Goal: Transaction & Acquisition: Obtain resource

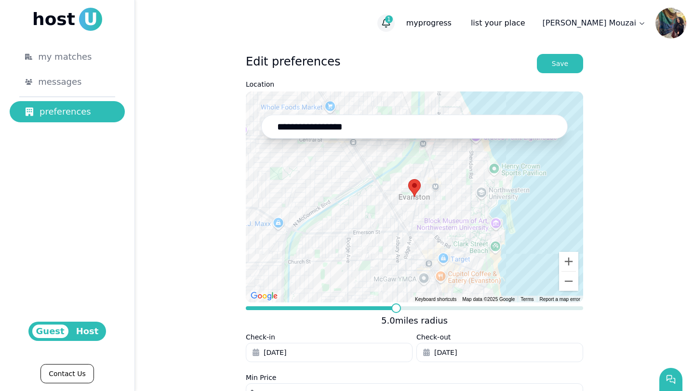
click at [391, 24] on icon "button" at bounding box center [386, 23] width 10 height 10
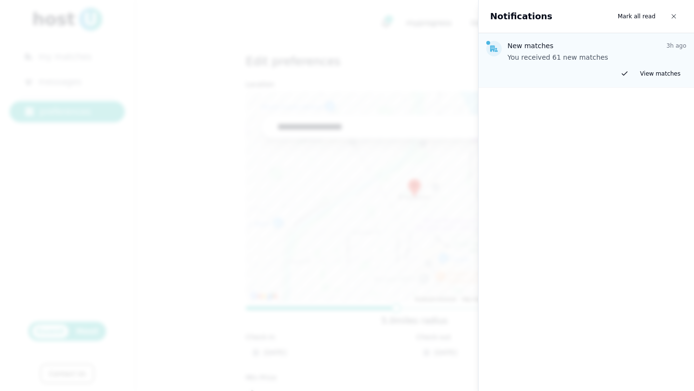
click at [164, 274] on div at bounding box center [347, 195] width 694 height 391
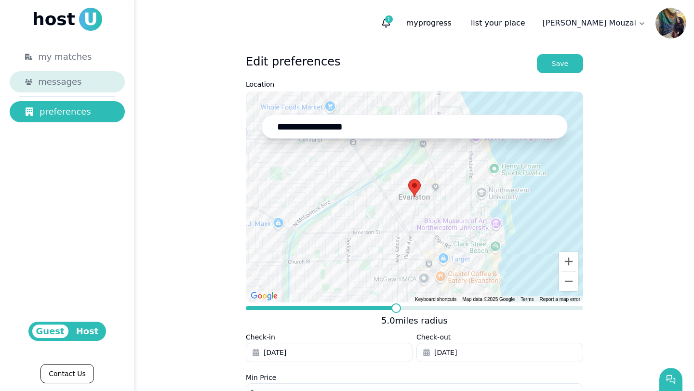
click at [80, 83] on div "messages" at bounding box center [73, 81] width 71 height 13
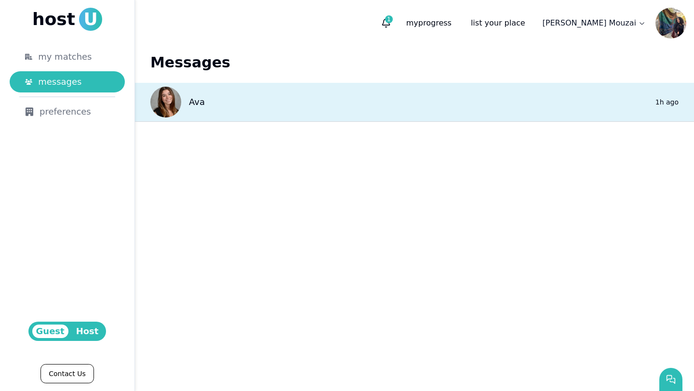
click at [186, 109] on div "Ava" at bounding box center [177, 102] width 54 height 31
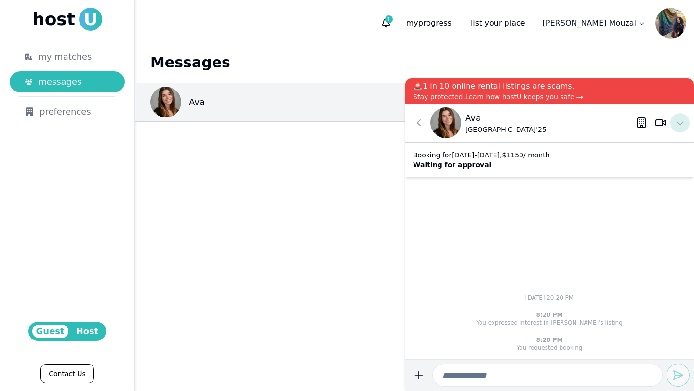
click at [684, 123] on icon at bounding box center [680, 123] width 12 height 12
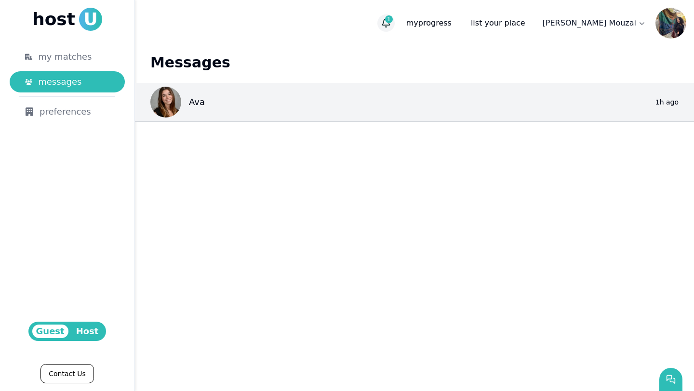
click at [386, 27] on icon "button" at bounding box center [385, 27] width 1 height 0
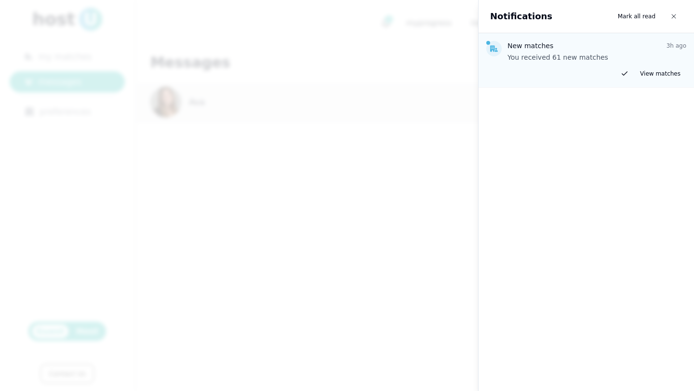
click at [682, 7] on div "Notifications Mark all read" at bounding box center [586, 16] width 215 height 33
click at [679, 13] on button "button" at bounding box center [673, 16] width 17 height 17
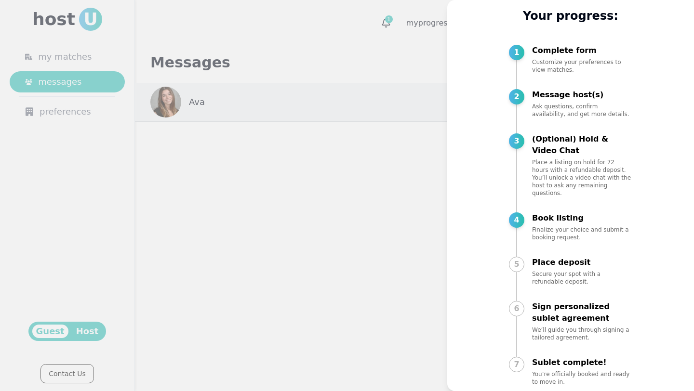
scroll to position [33, 0]
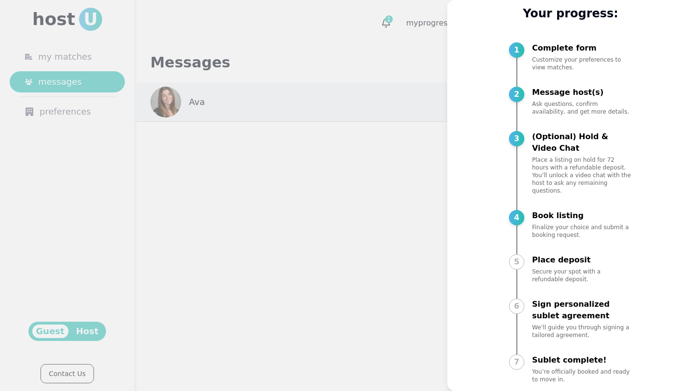
click at [390, 254] on div at bounding box center [347, 195] width 694 height 391
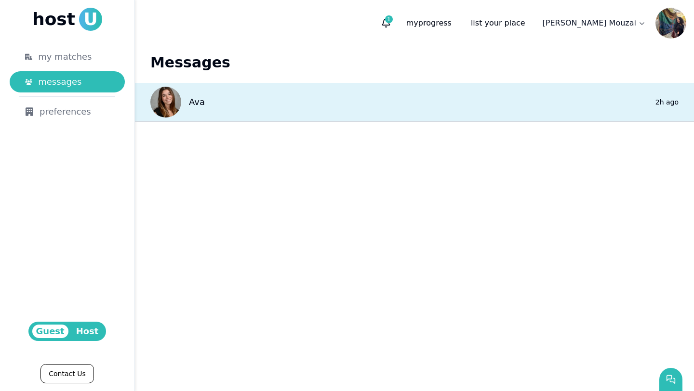
click at [481, 104] on div "Ava 0 2h ago" at bounding box center [414, 102] width 559 height 39
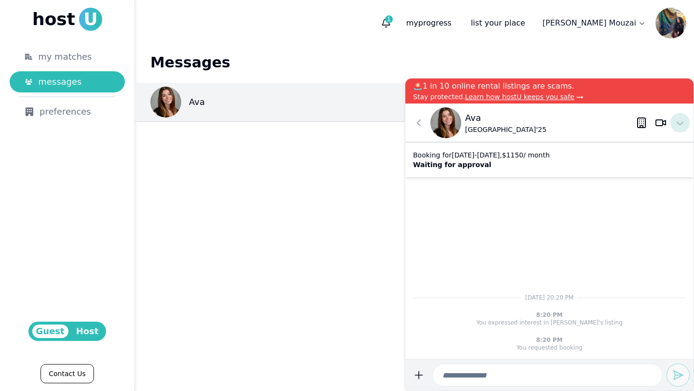
click at [683, 125] on icon at bounding box center [680, 123] width 12 height 12
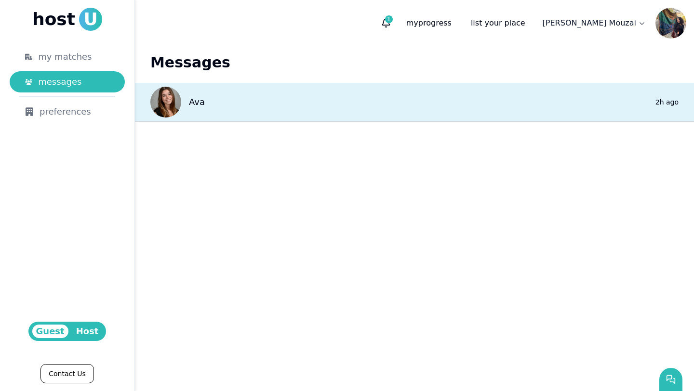
click at [365, 115] on div "Ava 0 2h ago" at bounding box center [414, 102] width 559 height 39
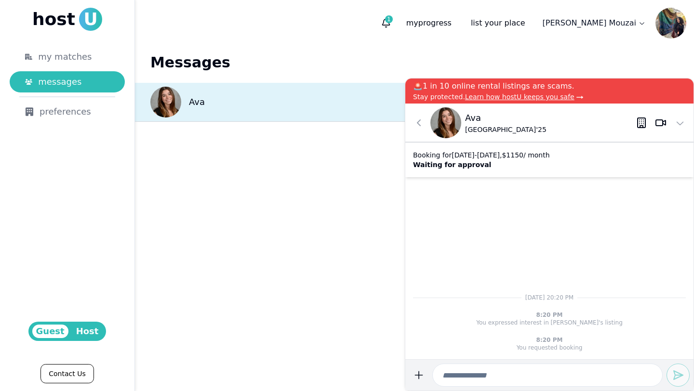
click at [364, 111] on div "Ava 0 2h ago" at bounding box center [414, 102] width 559 height 39
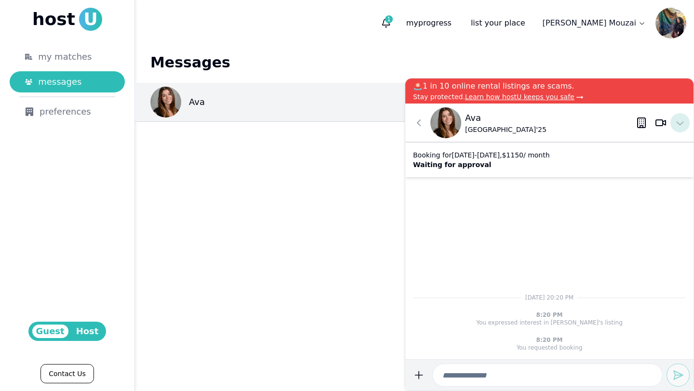
click at [681, 126] on icon at bounding box center [680, 123] width 12 height 12
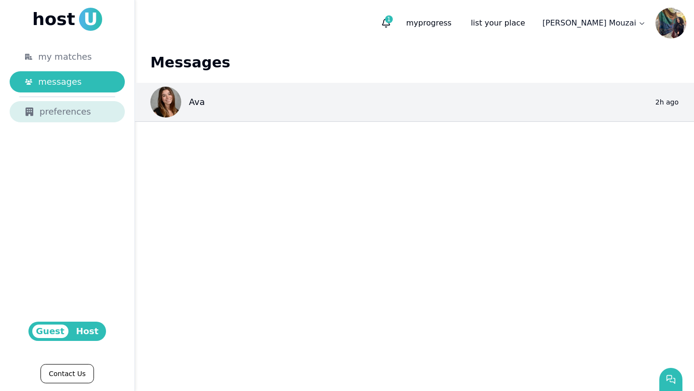
click at [84, 115] on div "preferences" at bounding box center [67, 111] width 84 height 13
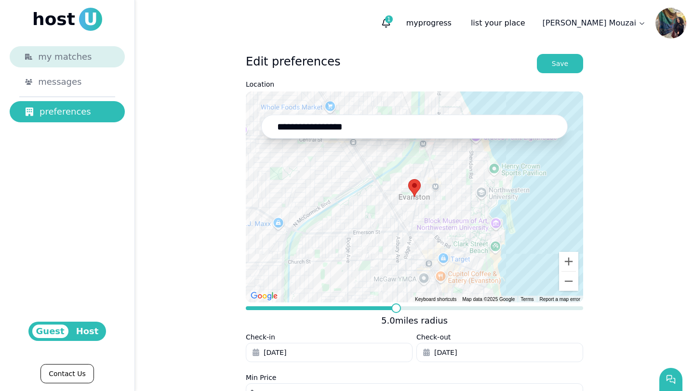
click at [90, 65] on link "my matches" at bounding box center [67, 56] width 115 height 21
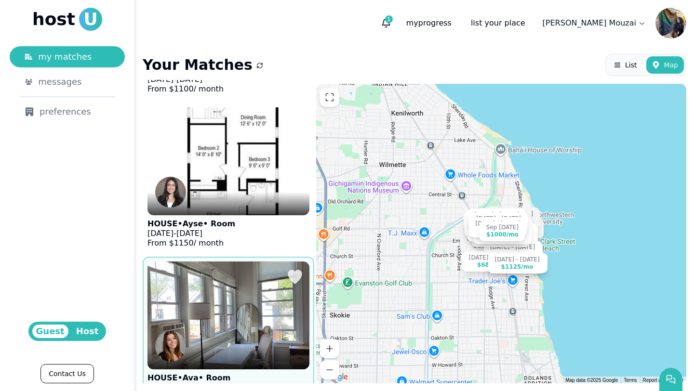
scroll to position [287, 0]
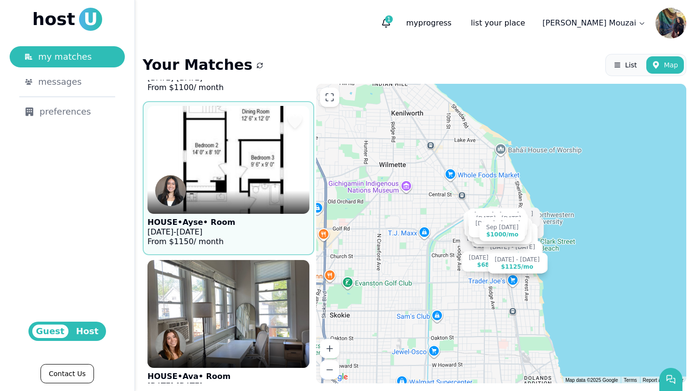
click at [239, 219] on figure "HOUSE • Ayse • Room Aug 1 - Jan 1, 2026 From $ 1150 / month" at bounding box center [228, 178] width 162 height 145
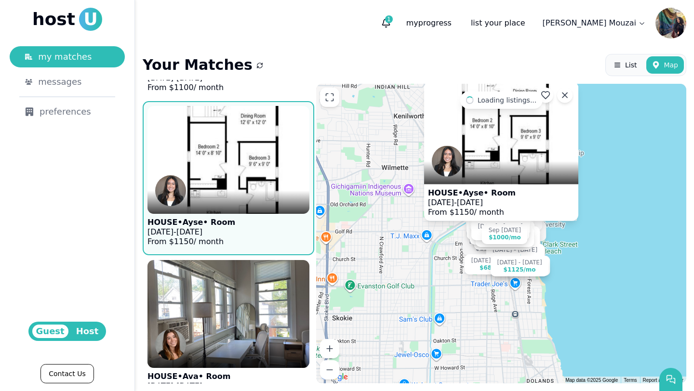
click at [483, 131] on img at bounding box center [501, 132] width 154 height 103
click at [391, 24] on icon "button" at bounding box center [386, 23] width 10 height 10
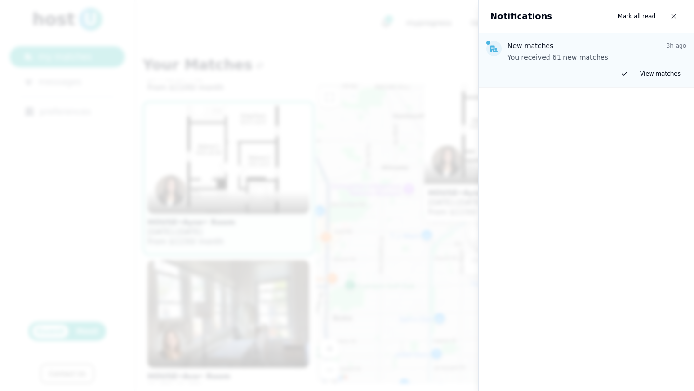
click at [390, 225] on div at bounding box center [347, 195] width 694 height 391
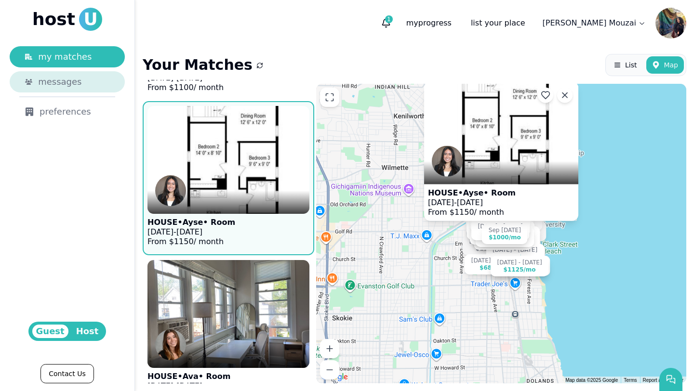
click at [75, 84] on span "messages" at bounding box center [59, 81] width 43 height 13
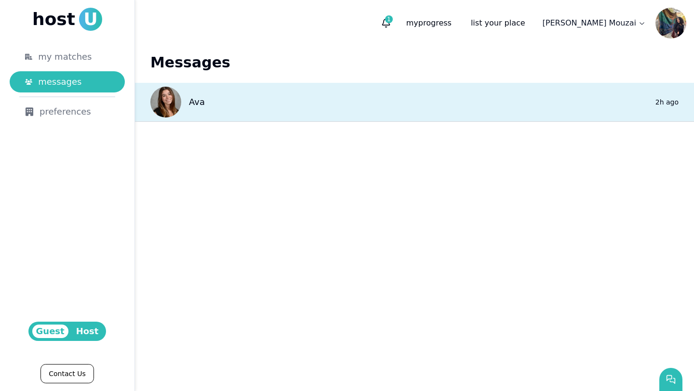
click at [223, 96] on div "Ava 0 2h ago" at bounding box center [414, 102] width 559 height 39
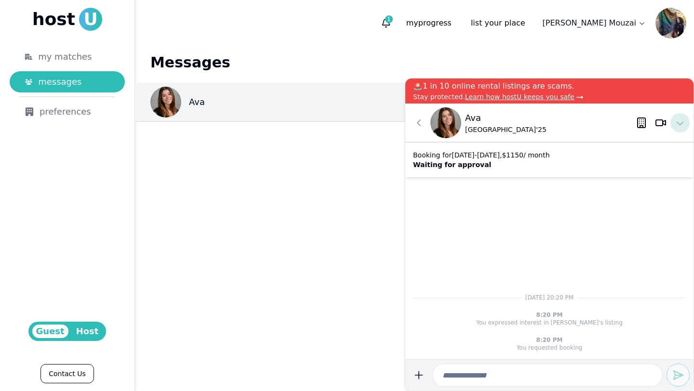
click at [683, 123] on icon at bounding box center [680, 123] width 12 height 12
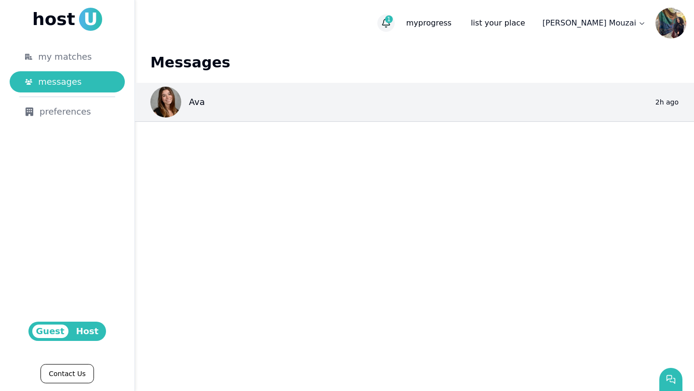
click at [391, 26] on icon "button" at bounding box center [386, 23] width 10 height 10
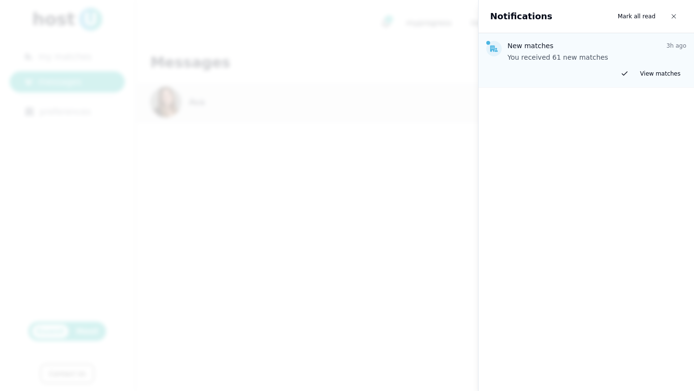
click at [428, 178] on div at bounding box center [347, 195] width 694 height 391
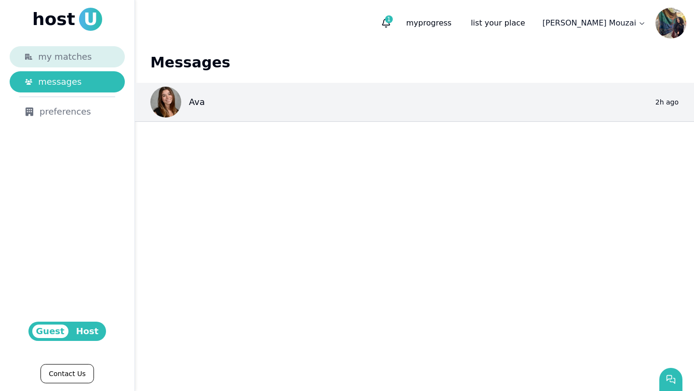
click at [77, 64] on link "my matches" at bounding box center [67, 56] width 115 height 21
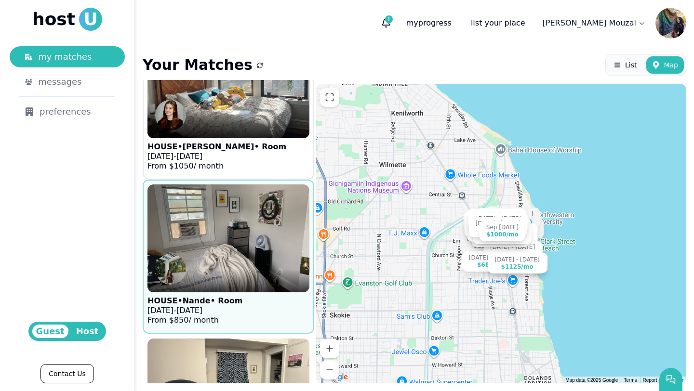
scroll to position [679, 0]
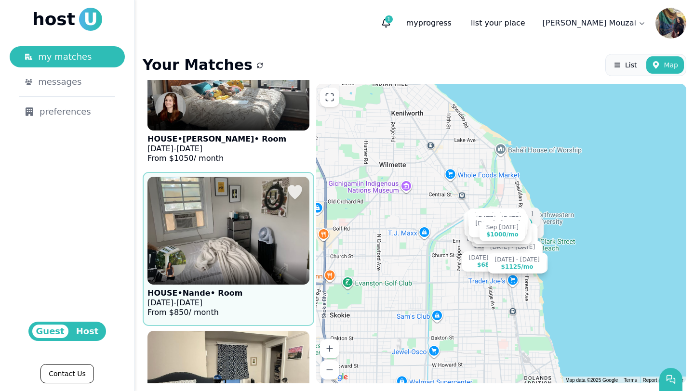
click at [247, 254] on img at bounding box center [228, 231] width 178 height 119
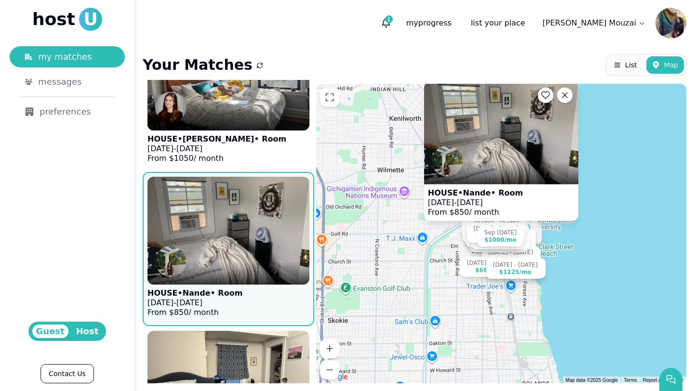
click at [497, 132] on img at bounding box center [501, 132] width 154 height 103
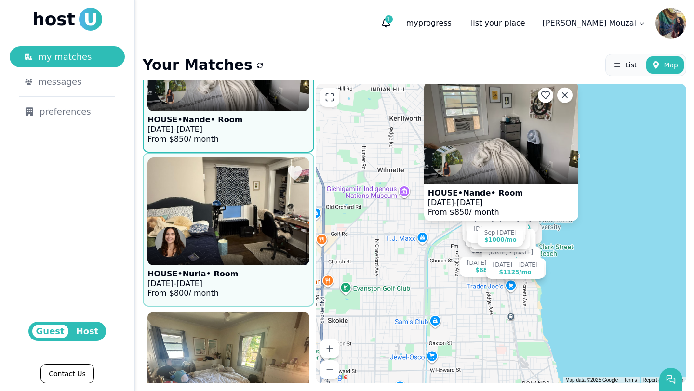
scroll to position [858, 0]
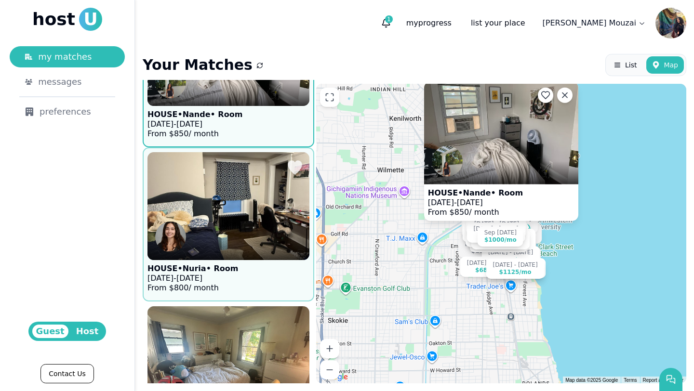
click at [261, 275] on figure "HOUSE • Nuria • Room Jul 31 - Dec 30, 2025 From $ 800 / month" at bounding box center [228, 224] width 162 height 145
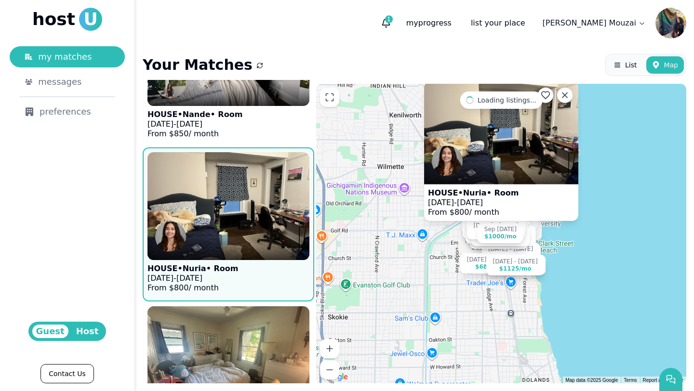
click at [489, 143] on img at bounding box center [501, 132] width 154 height 103
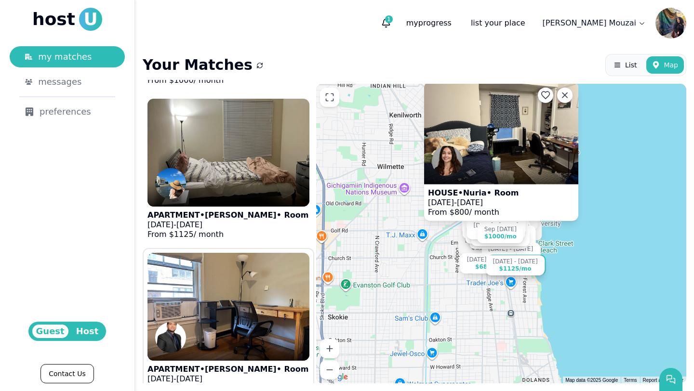
scroll to position [1203, 0]
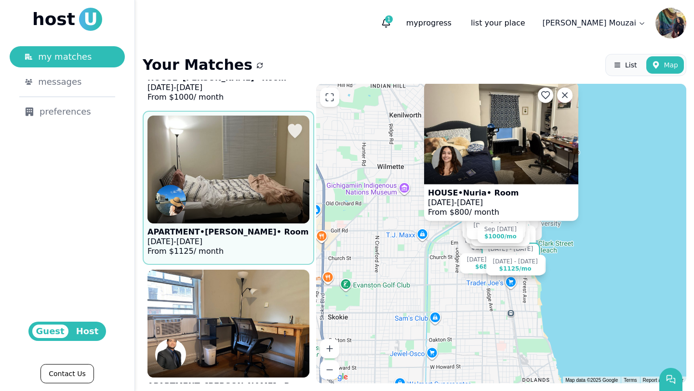
click at [259, 212] on div at bounding box center [228, 211] width 162 height 23
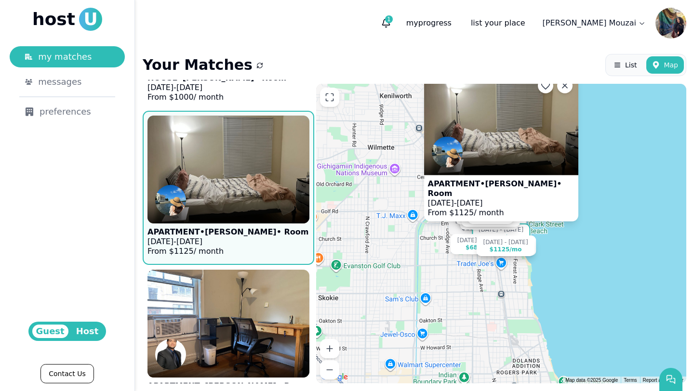
click at [511, 139] on img at bounding box center [501, 123] width 154 height 103
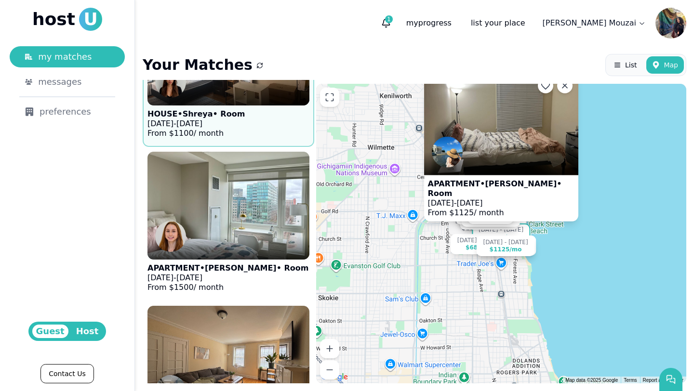
scroll to position [2011, 0]
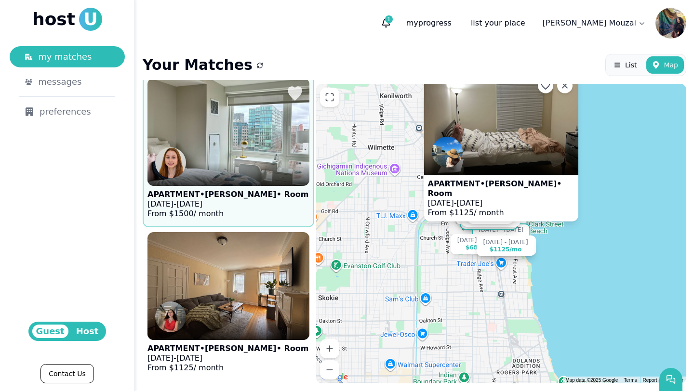
click at [260, 206] on figure "APARTMENT • Casey • Room Jun 20 - Sep 7, 2025 From $ 1500 / month" at bounding box center [228, 150] width 162 height 145
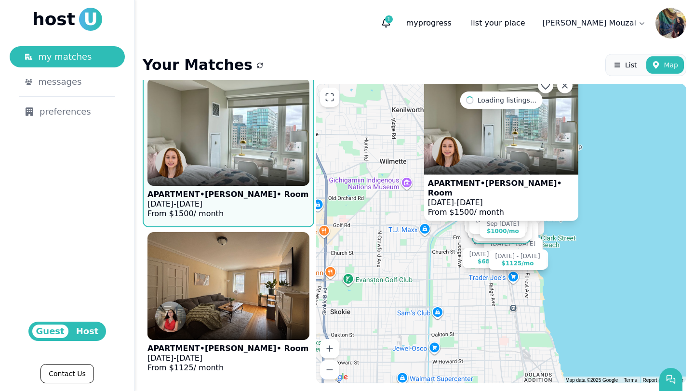
click at [486, 141] on img at bounding box center [501, 123] width 154 height 103
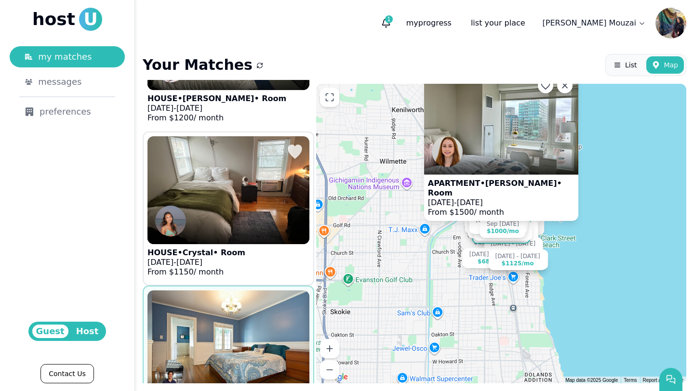
scroll to position [2417, 0]
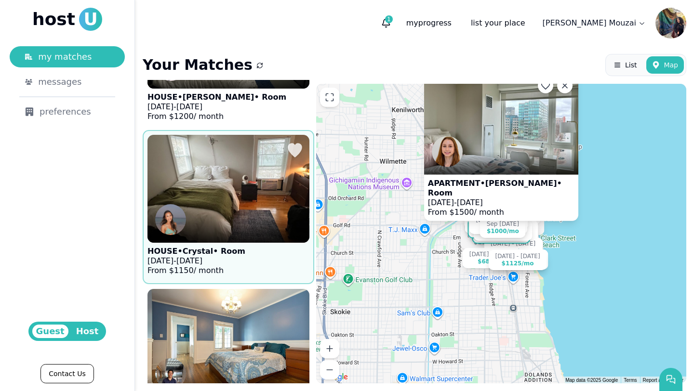
click at [258, 262] on figure "HOUSE • Crystal • Room Aug 31 - Dec 31, 2025 From $ 1150 / month" at bounding box center [228, 207] width 162 height 145
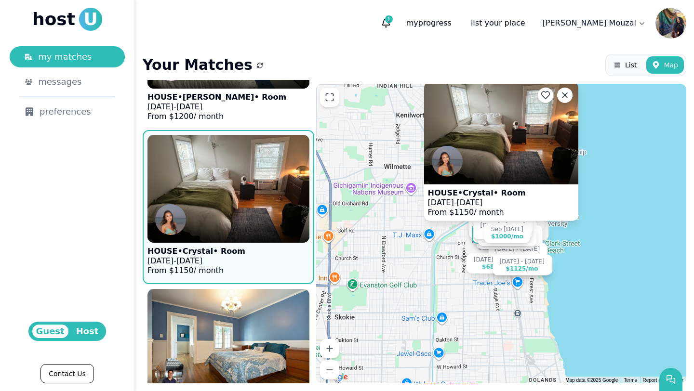
click at [520, 131] on img at bounding box center [501, 133] width 154 height 103
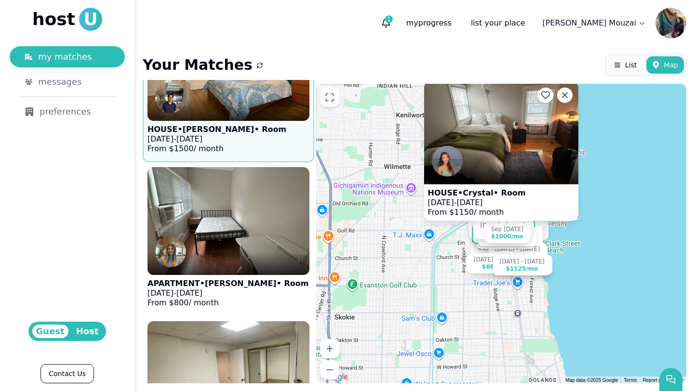
scroll to position [2744, 0]
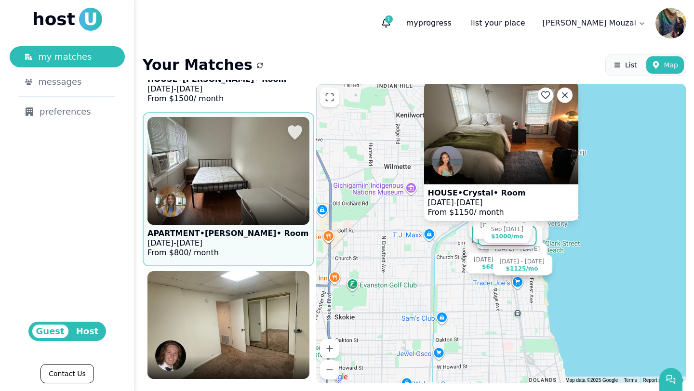
click at [258, 257] on figure "APARTMENT • Zoe • Room Aug 31 - Dec 30, 2025 From $ 800 / month" at bounding box center [228, 189] width 162 height 145
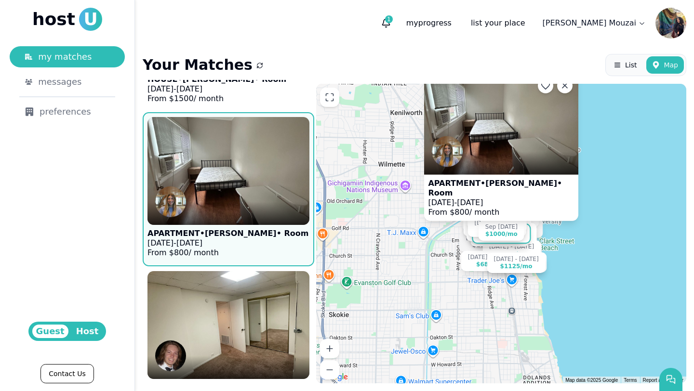
click at [508, 134] on img at bounding box center [501, 123] width 154 height 103
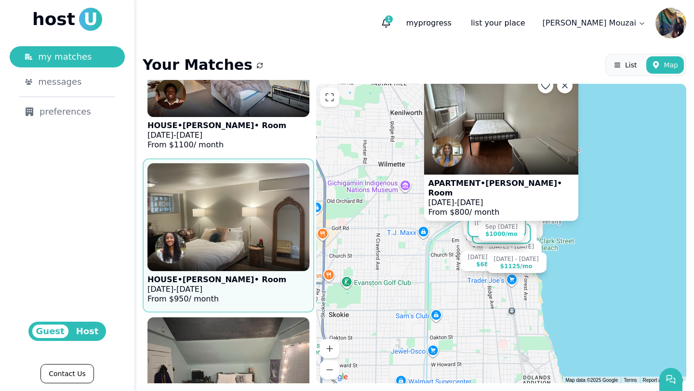
scroll to position [3188, 0]
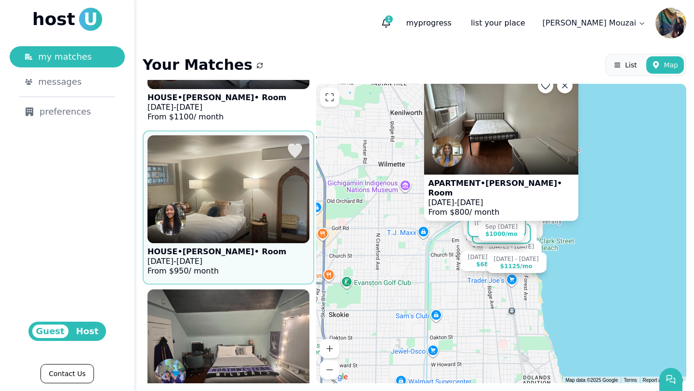
click at [258, 206] on img at bounding box center [228, 189] width 178 height 119
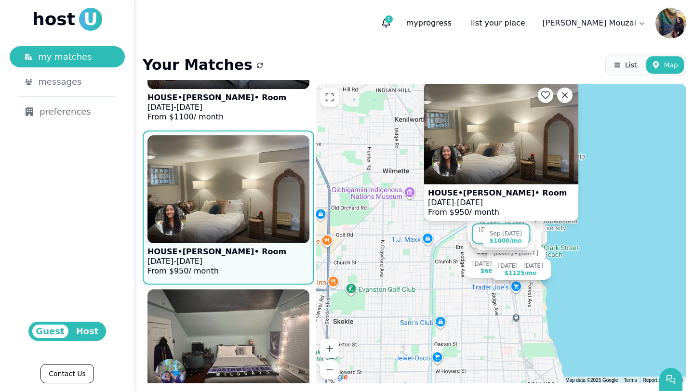
click at [491, 136] on img at bounding box center [501, 132] width 154 height 103
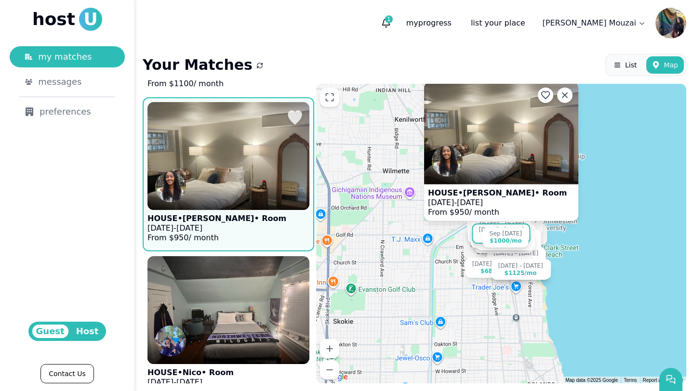
scroll to position [3274, 0]
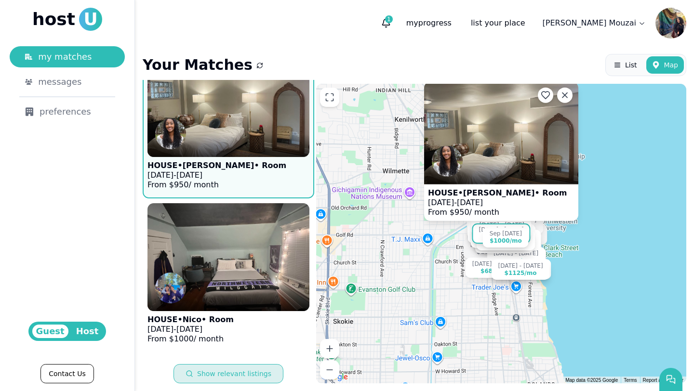
click at [252, 378] on button "Show relevant listings" at bounding box center [228, 373] width 110 height 19
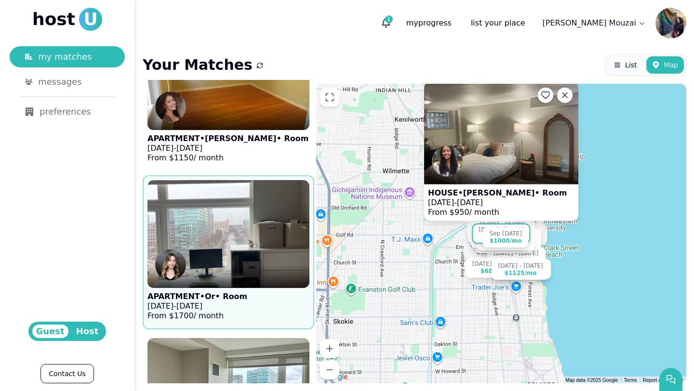
scroll to position [4156, 0]
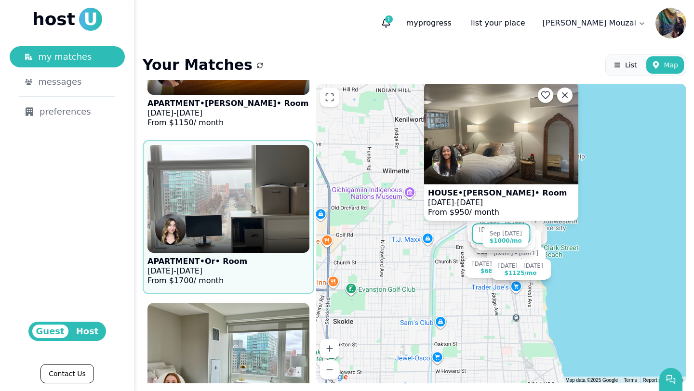
click at [255, 277] on figure "APARTMENT • Or • Room Jun 16 - Aug 31, 2025 From $ 1700 / month" at bounding box center [228, 217] width 162 height 145
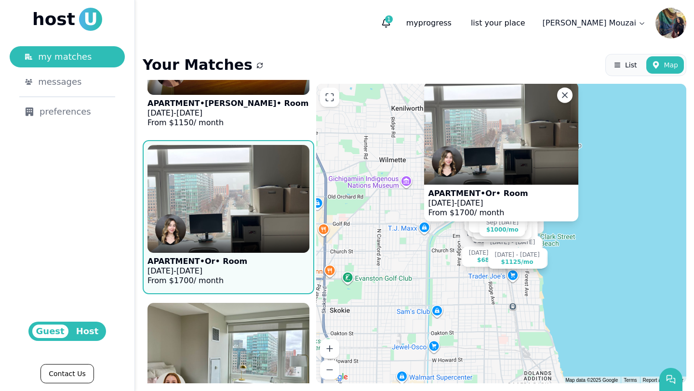
click at [501, 122] on img at bounding box center [501, 133] width 154 height 103
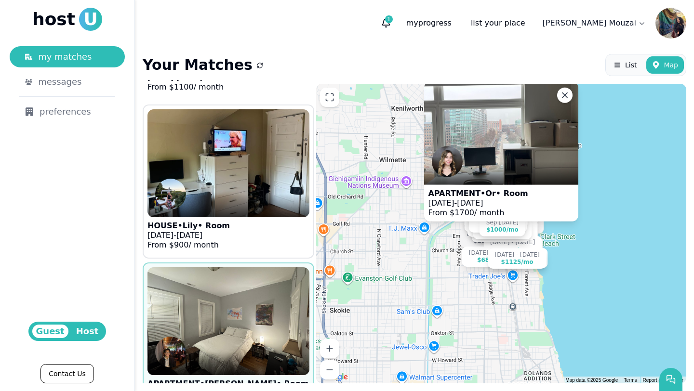
scroll to position [4843, 0]
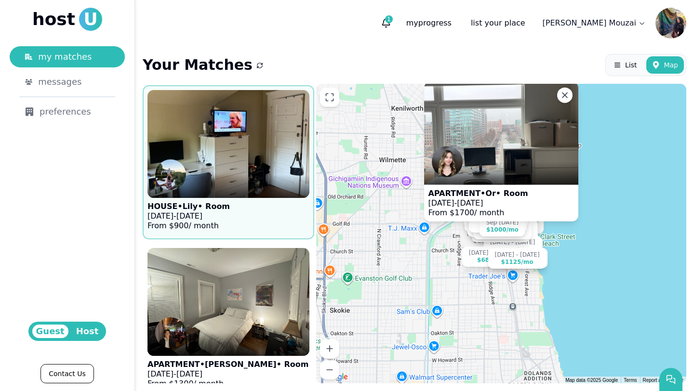
click at [256, 170] on img at bounding box center [228, 144] width 178 height 119
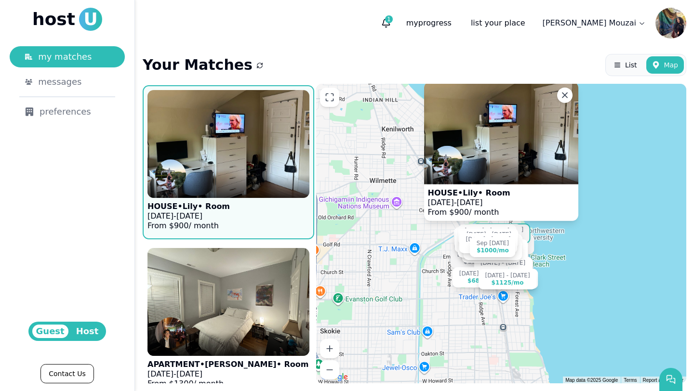
click at [489, 114] on img at bounding box center [501, 133] width 154 height 103
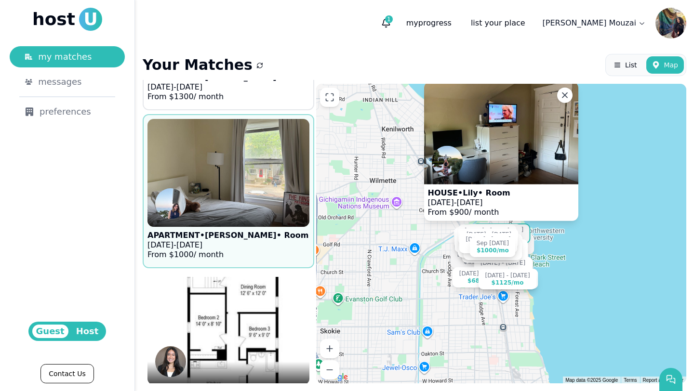
scroll to position [5159, 0]
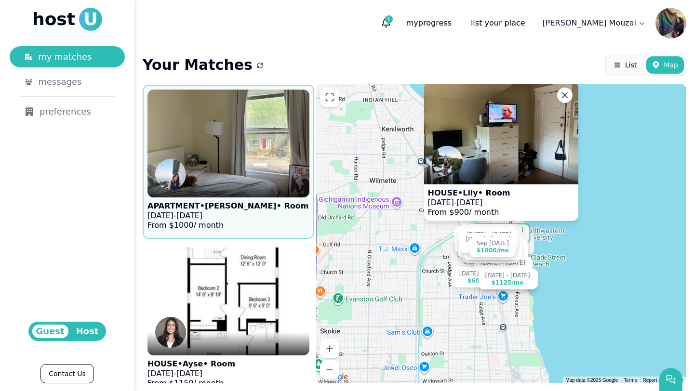
click at [266, 196] on div at bounding box center [228, 185] width 162 height 23
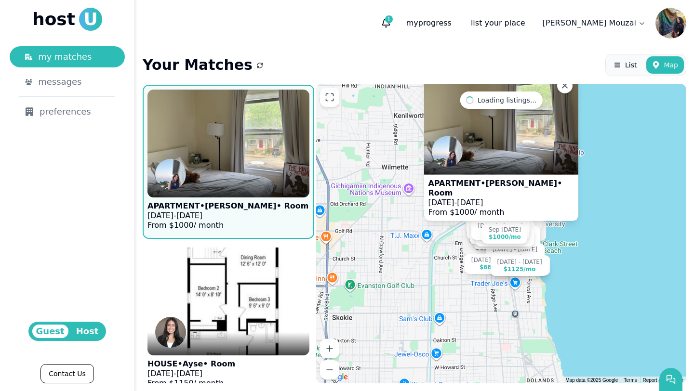
click at [521, 115] on img at bounding box center [501, 123] width 154 height 103
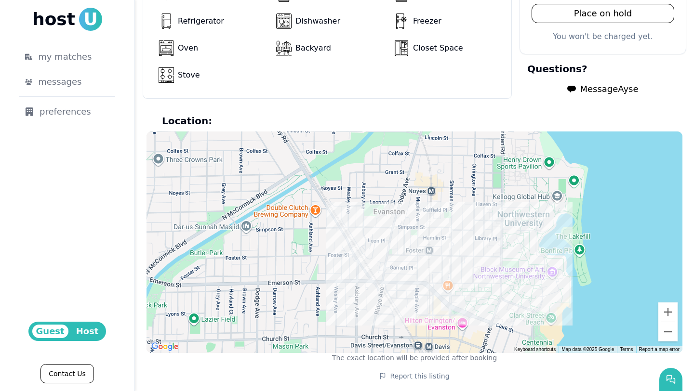
scroll to position [904, 0]
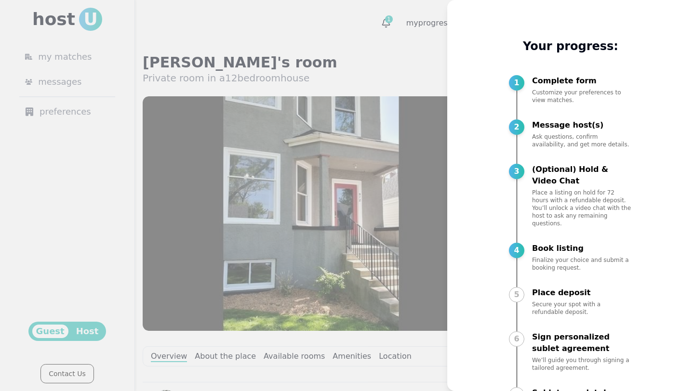
click at [426, 218] on div at bounding box center [347, 195] width 694 height 391
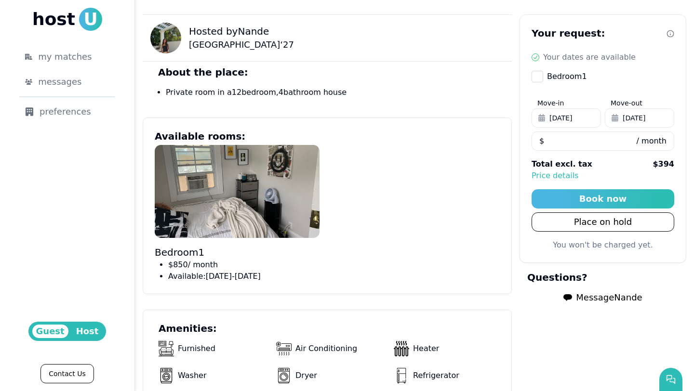
scroll to position [369, 0]
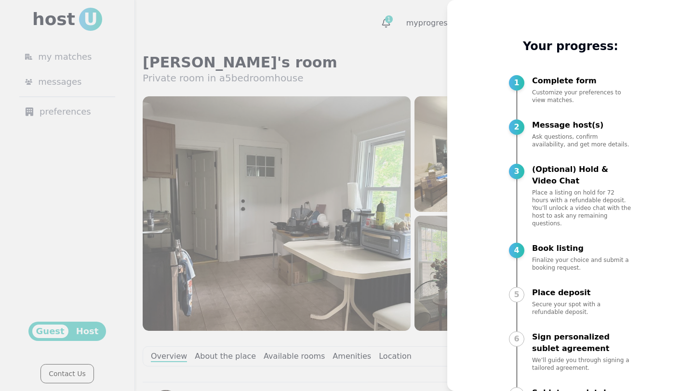
click at [399, 240] on div at bounding box center [347, 195] width 694 height 391
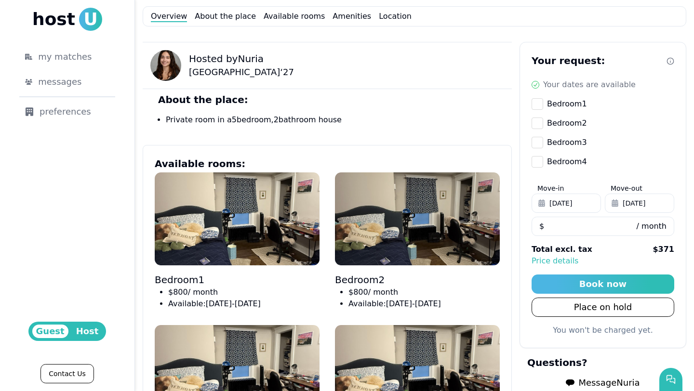
scroll to position [286, 0]
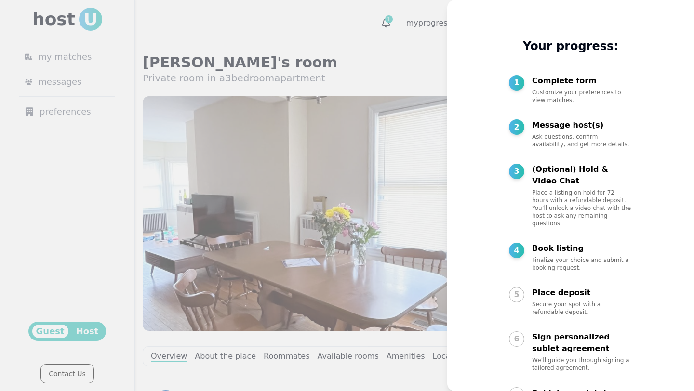
click at [413, 275] on div at bounding box center [347, 195] width 694 height 391
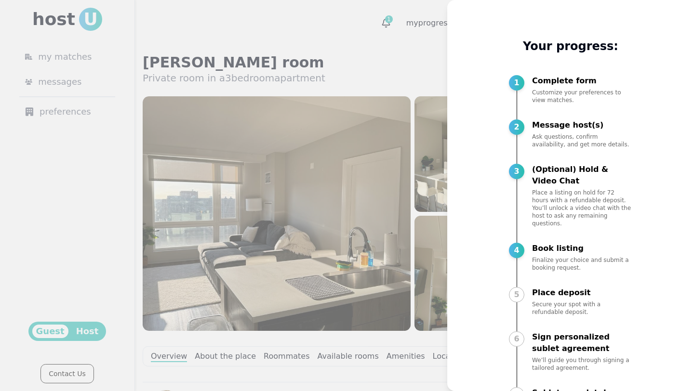
click at [397, 262] on div at bounding box center [347, 195] width 694 height 391
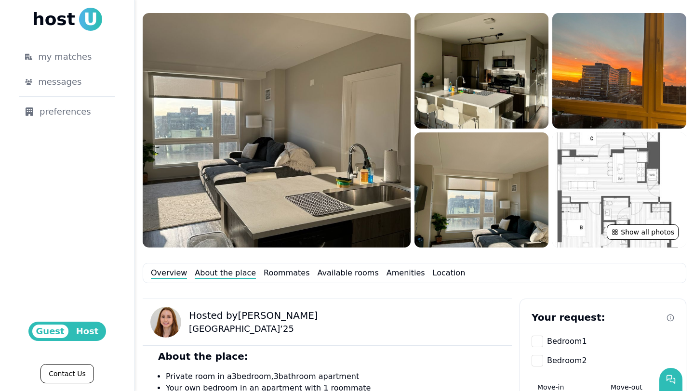
click at [226, 277] on link "About the place" at bounding box center [225, 273] width 61 height 12
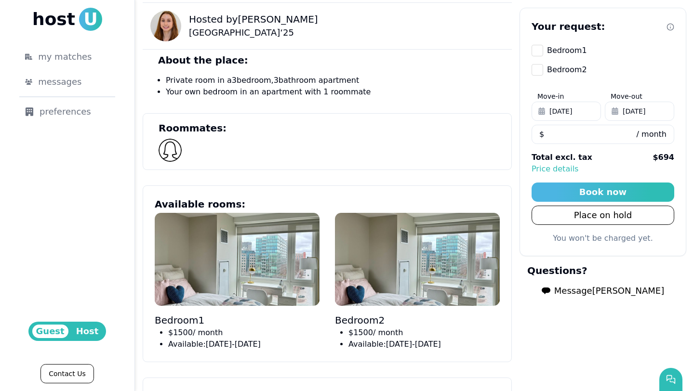
scroll to position [382, 0]
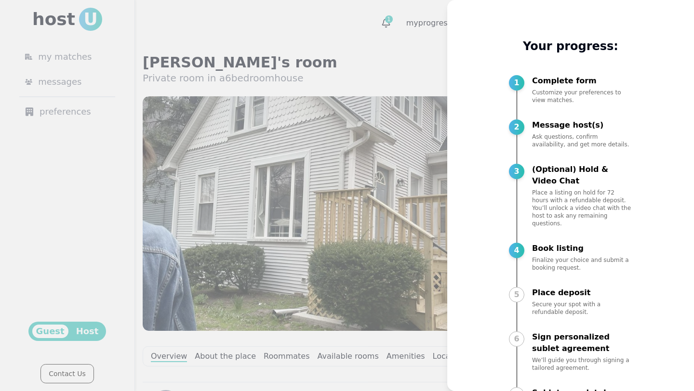
click at [385, 201] on div at bounding box center [347, 195] width 694 height 391
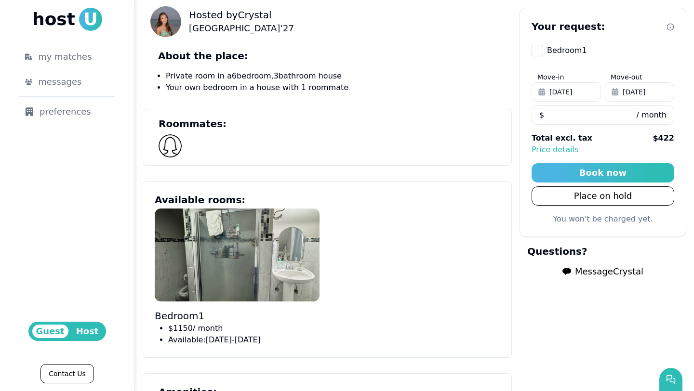
scroll to position [415, 0]
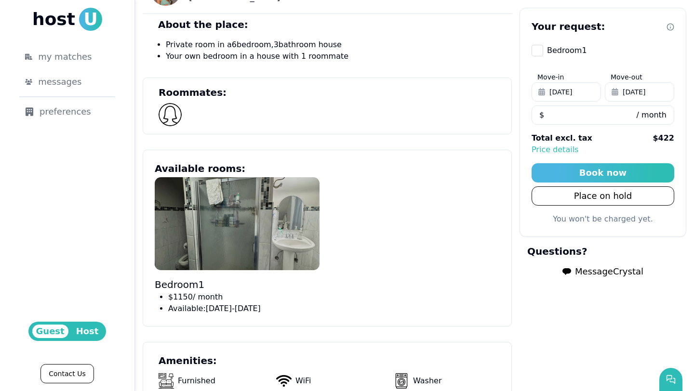
click at [283, 233] on img at bounding box center [237, 223] width 165 height 93
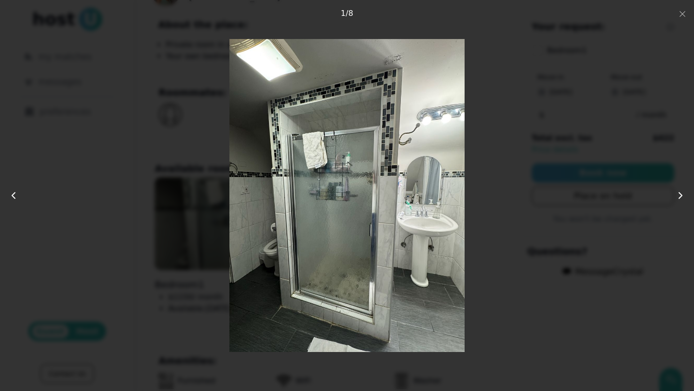
click at [473, 173] on div at bounding box center [346, 195] width 555 height 313
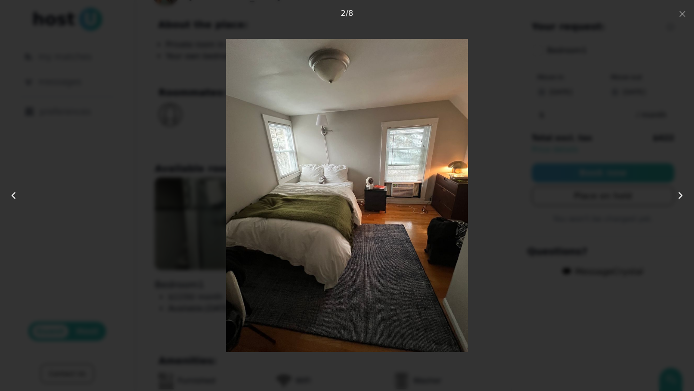
click at [472, 174] on div at bounding box center [346, 195] width 555 height 313
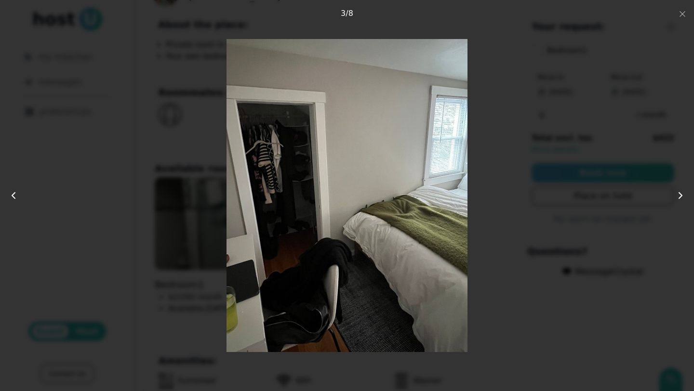
click at [486, 187] on div at bounding box center [346, 195] width 555 height 313
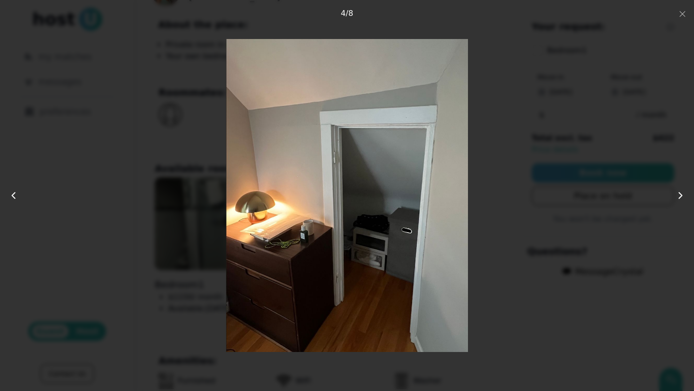
click at [495, 192] on div at bounding box center [346, 195] width 555 height 313
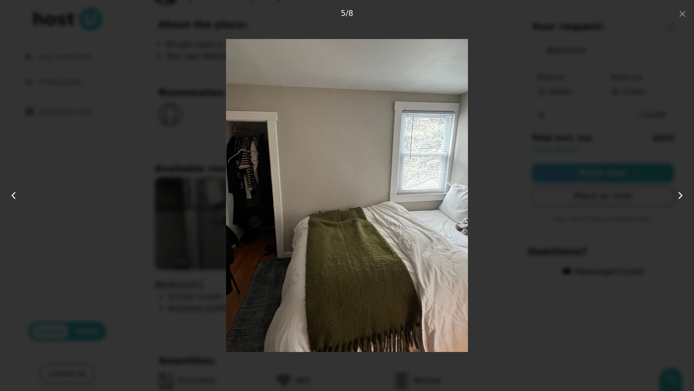
click at [495, 192] on div at bounding box center [346, 195] width 555 height 313
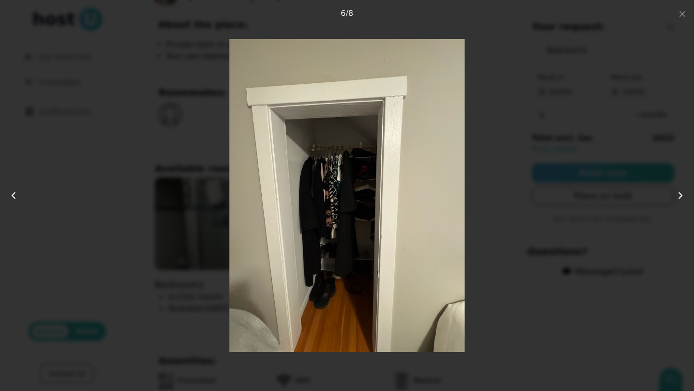
click at [495, 192] on div at bounding box center [346, 195] width 555 height 313
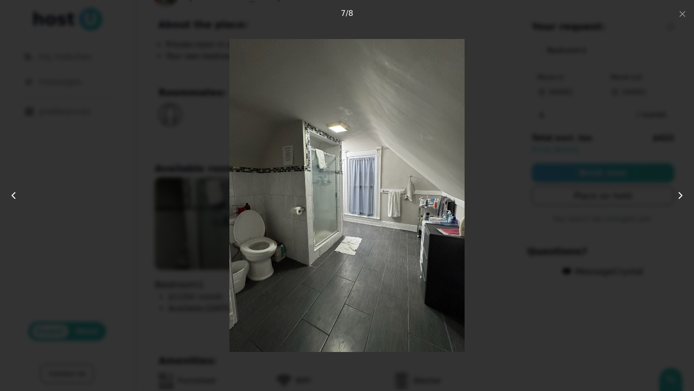
click at [495, 192] on div at bounding box center [346, 195] width 555 height 313
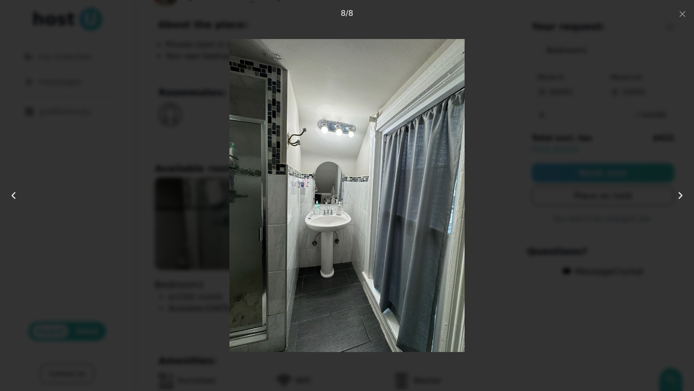
click at [495, 192] on div at bounding box center [346, 195] width 555 height 313
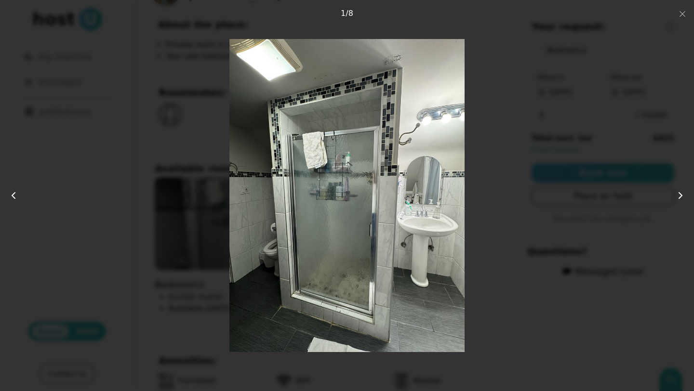
click at [495, 192] on div at bounding box center [346, 195] width 555 height 313
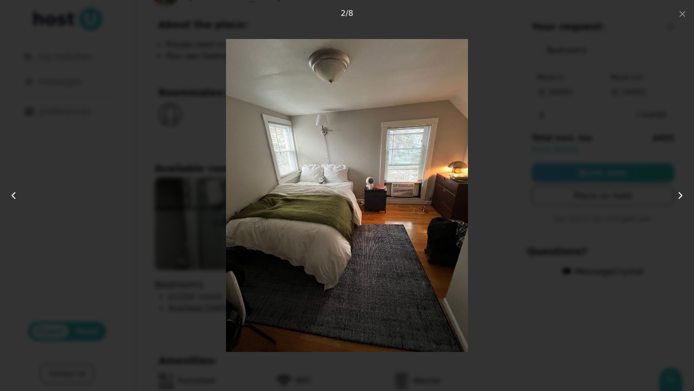
click at [495, 192] on div at bounding box center [346, 195] width 555 height 313
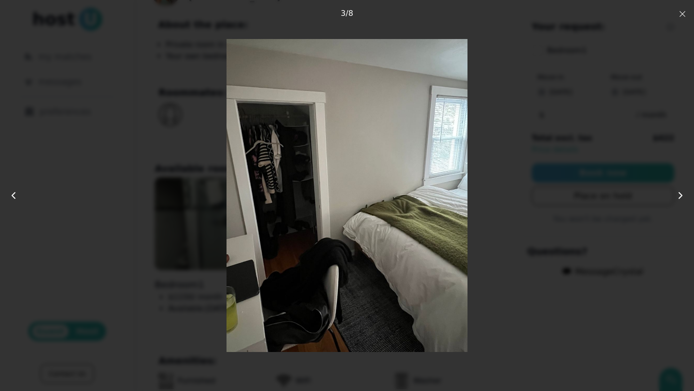
click at [684, 16] on icon "button" at bounding box center [683, 14] width 8 height 8
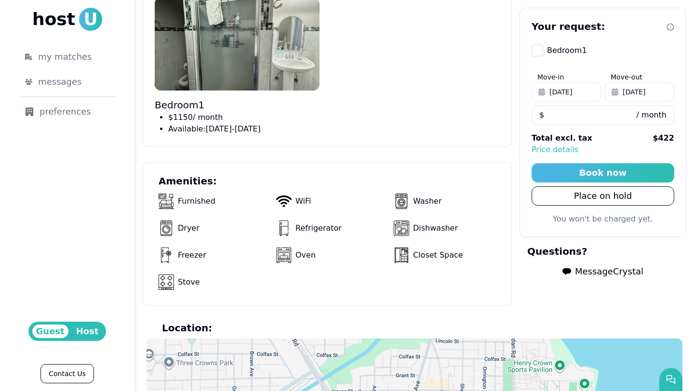
scroll to position [612, 0]
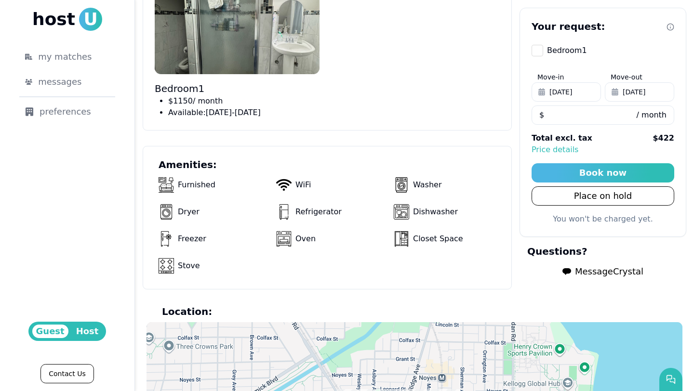
click at [572, 91] on span "Aug 31, 2025" at bounding box center [560, 92] width 23 height 10
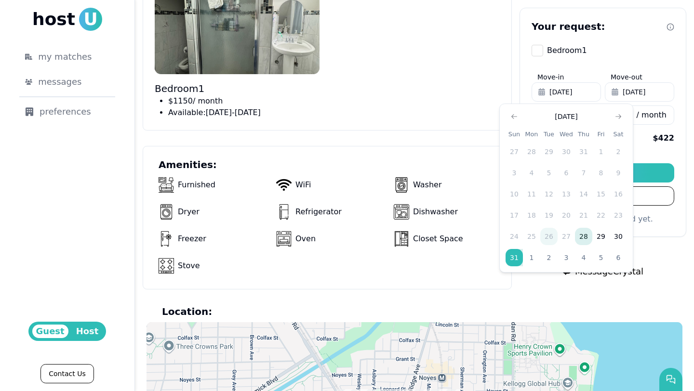
click at [580, 235] on button "28" at bounding box center [583, 236] width 17 height 17
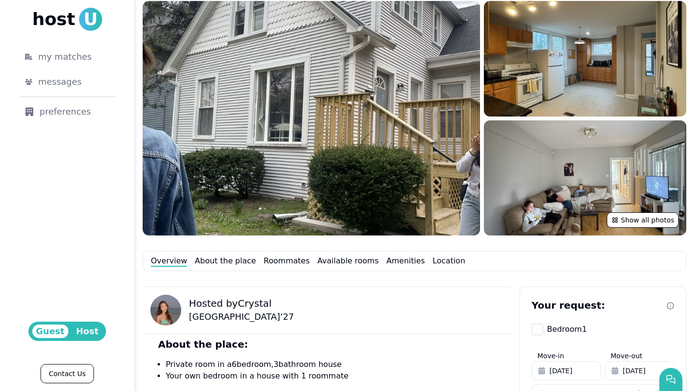
scroll to position [51, 0]
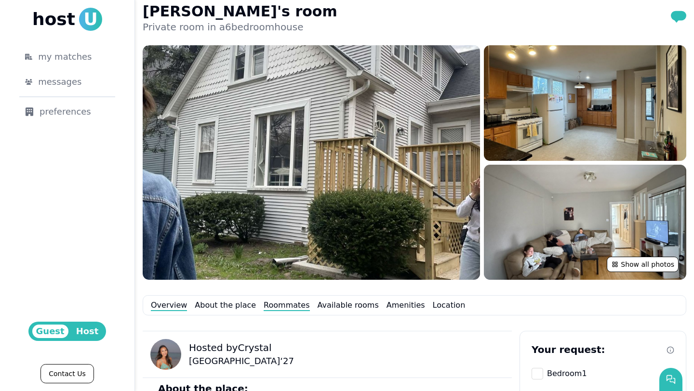
click at [279, 308] on link "Roommates" at bounding box center [287, 306] width 46 height 12
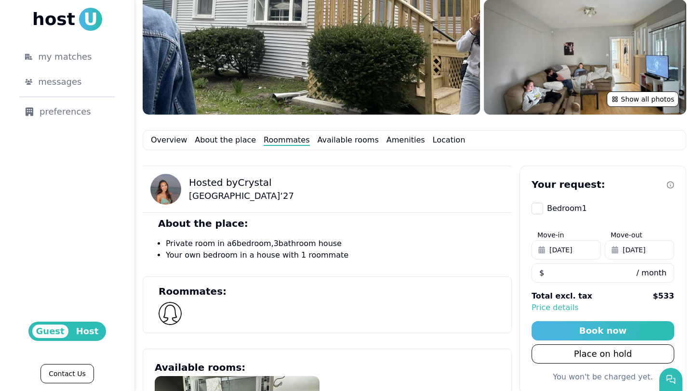
scroll to position [379, 0]
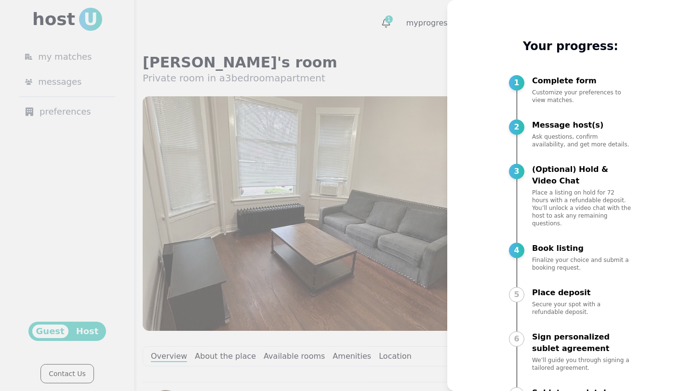
click at [413, 168] on div at bounding box center [347, 195] width 694 height 391
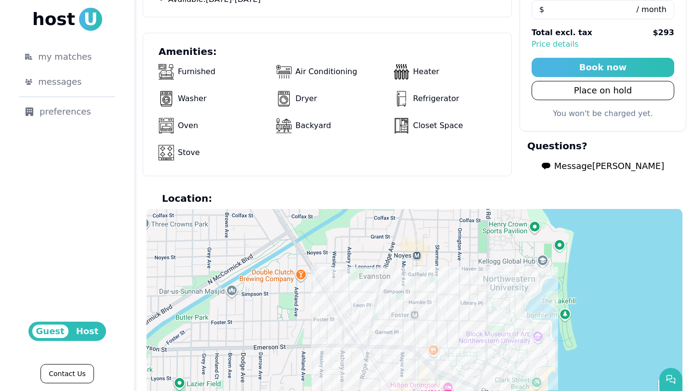
scroll to position [684, 0]
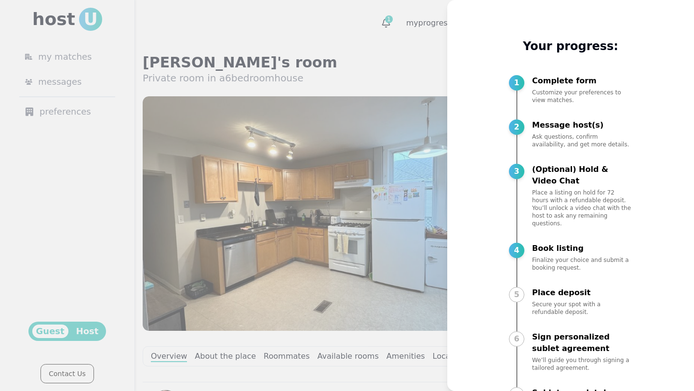
click at [361, 250] on div at bounding box center [347, 195] width 694 height 391
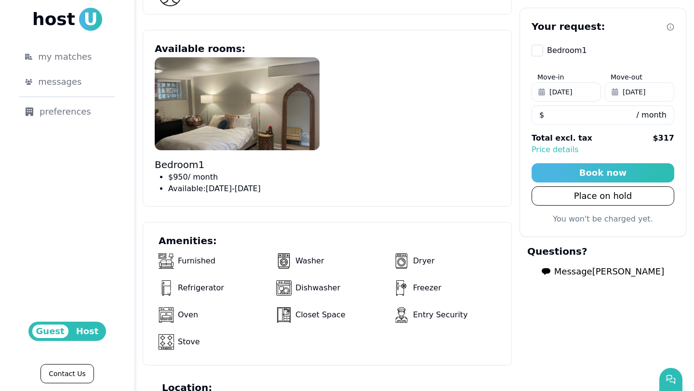
scroll to position [562, 0]
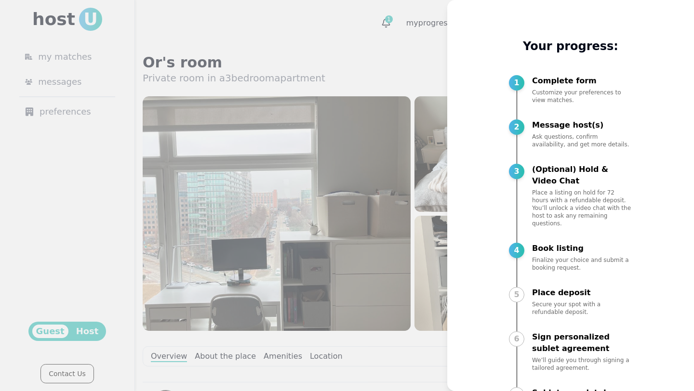
click at [385, 310] on div at bounding box center [347, 195] width 694 height 391
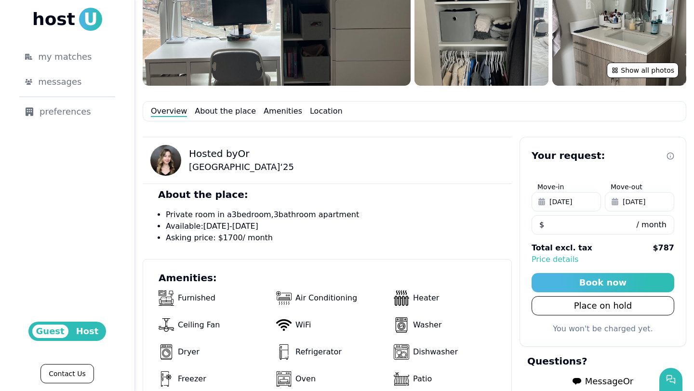
scroll to position [283, 0]
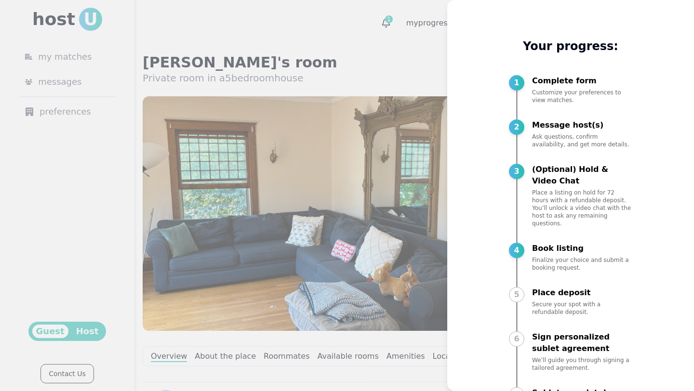
click at [410, 188] on div at bounding box center [347, 195] width 694 height 391
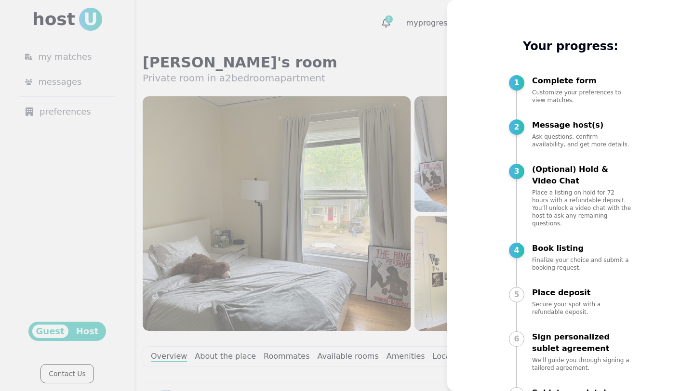
click at [402, 181] on div at bounding box center [347, 195] width 694 height 391
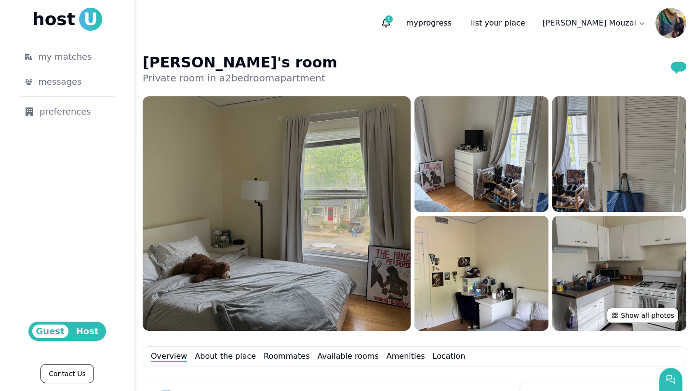
click at [371, 196] on img at bounding box center [277, 213] width 268 height 235
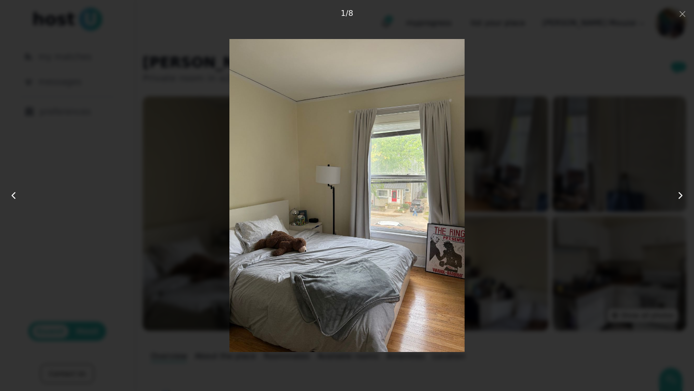
click at [675, 192] on icon at bounding box center [681, 196] width 12 height 12
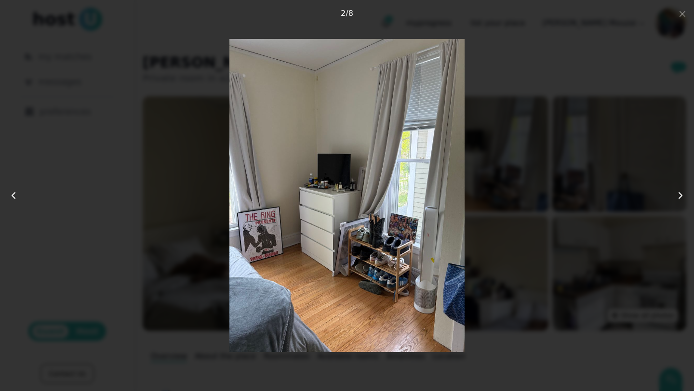
click at [675, 192] on icon at bounding box center [681, 196] width 12 height 12
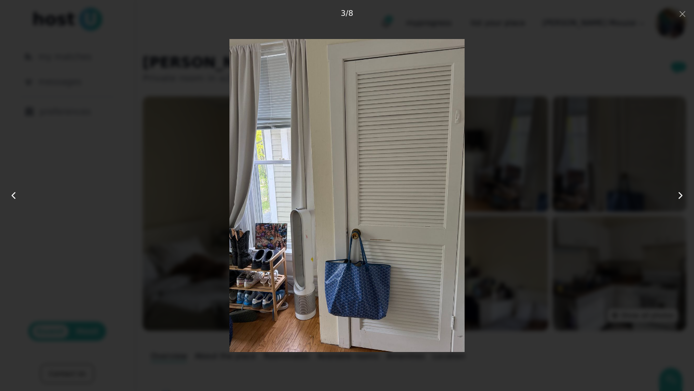
click at [675, 192] on icon at bounding box center [681, 196] width 12 height 12
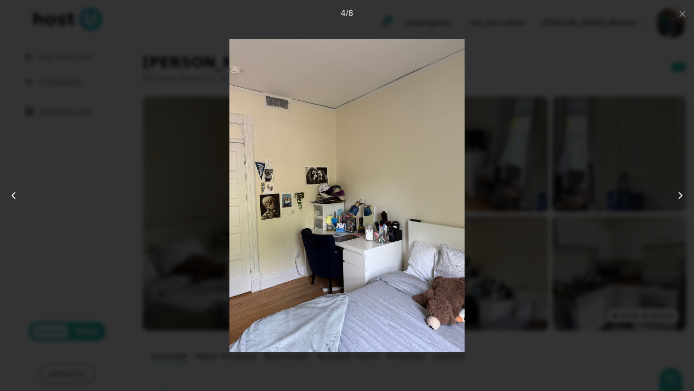
click at [675, 192] on icon at bounding box center [681, 196] width 12 height 12
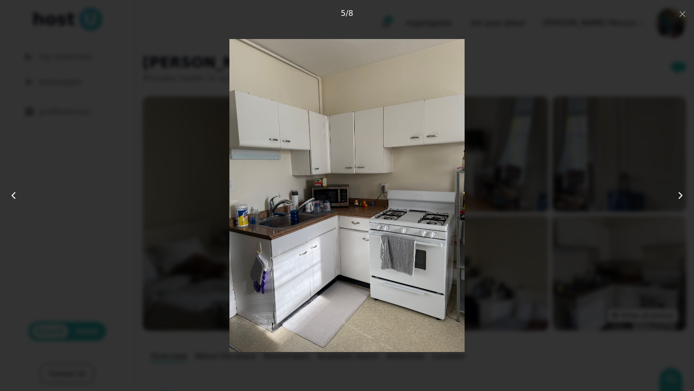
click at [675, 192] on icon at bounding box center [681, 196] width 12 height 12
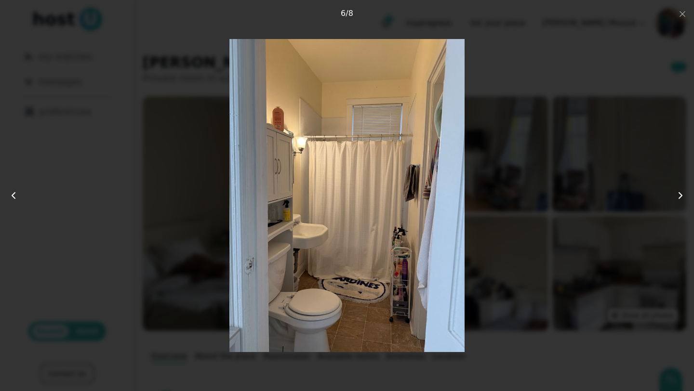
click at [675, 192] on icon at bounding box center [681, 196] width 12 height 12
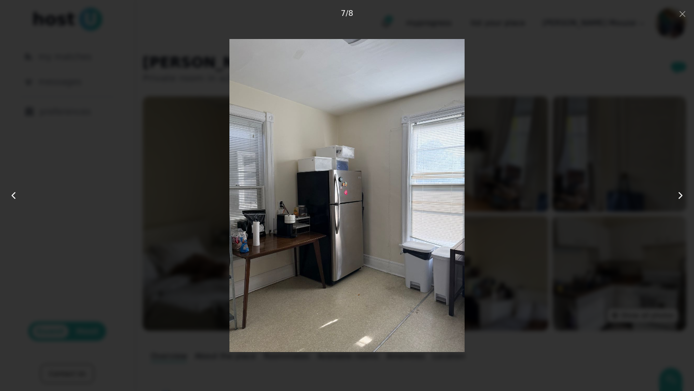
click at [675, 193] on icon at bounding box center [681, 196] width 12 height 12
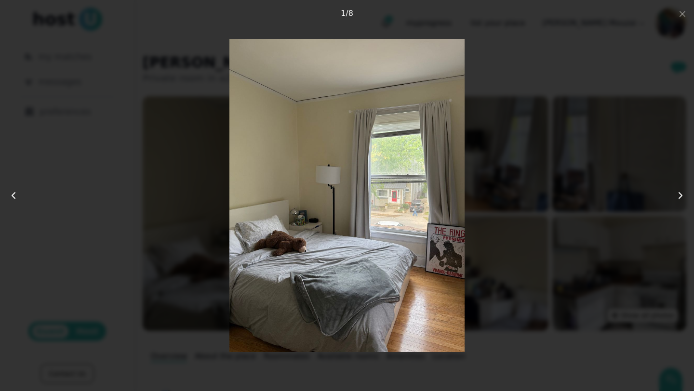
click at [591, 174] on div at bounding box center [346, 195] width 555 height 313
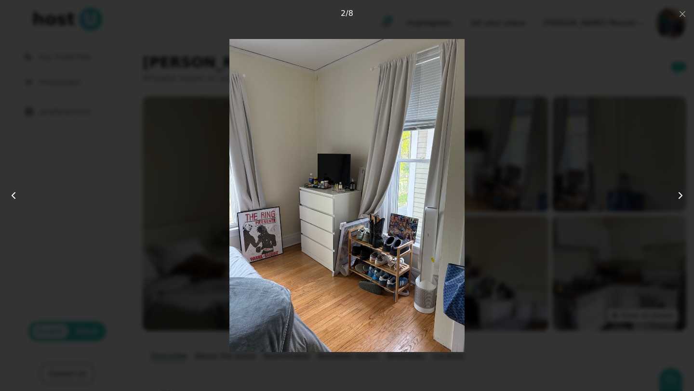
click at [551, 193] on div at bounding box center [346, 195] width 555 height 313
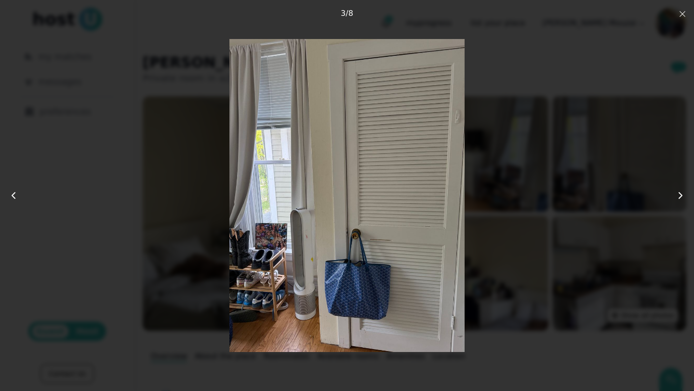
click at [681, 17] on icon "button" at bounding box center [683, 14] width 8 height 8
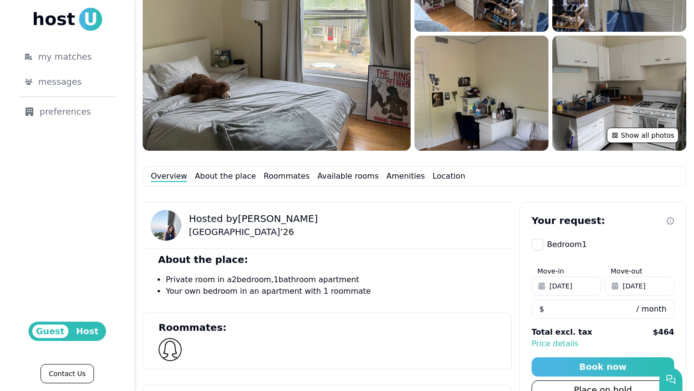
scroll to position [268, 0]
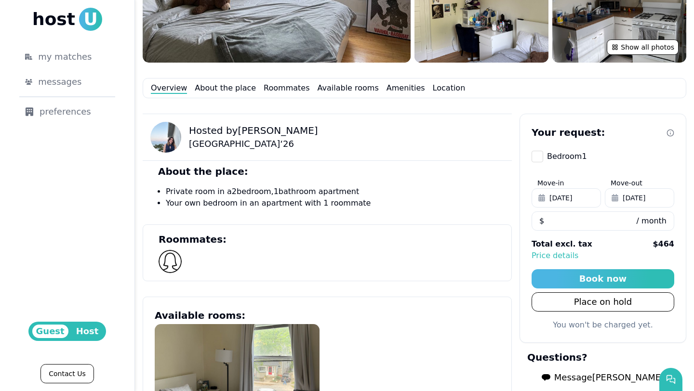
click at [572, 374] on button "Message Caroline" at bounding box center [603, 377] width 138 height 19
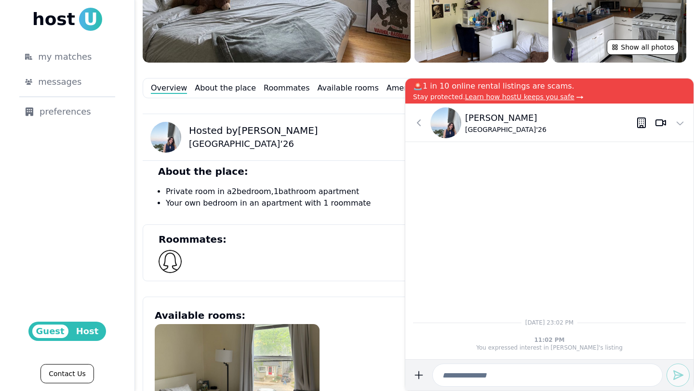
click at [495, 369] on input at bounding box center [547, 375] width 230 height 23
type input "**********"
click at [409, 364] on button "submit" at bounding box center [418, 375] width 19 height 23
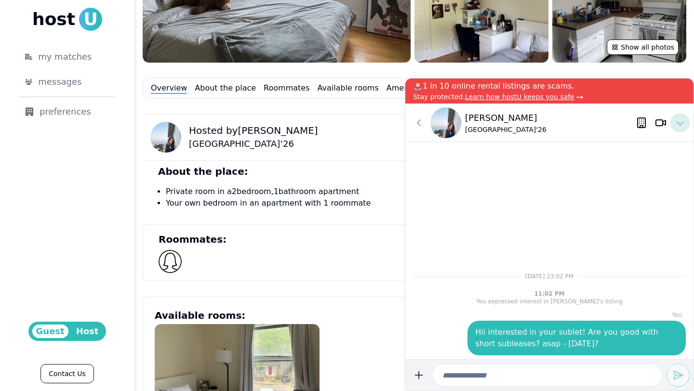
click at [686, 121] on button at bounding box center [679, 122] width 19 height 19
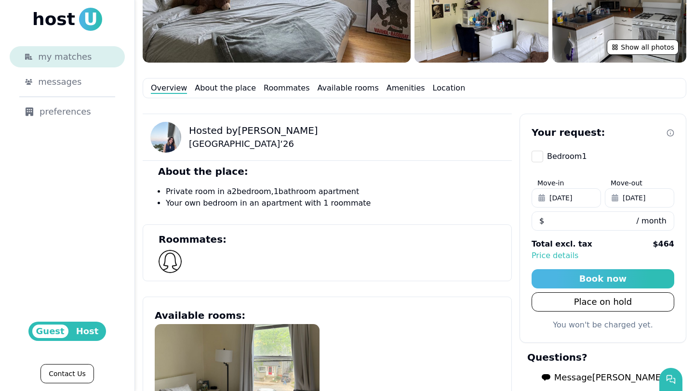
click at [86, 54] on span "my matches" at bounding box center [64, 56] width 53 height 13
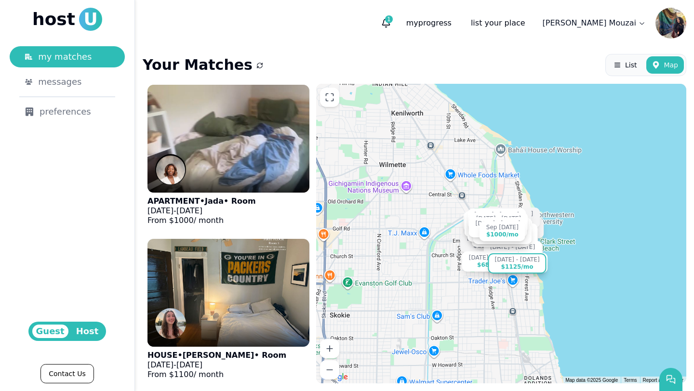
click at [526, 268] on div "$1125 /mo" at bounding box center [517, 267] width 32 height 7
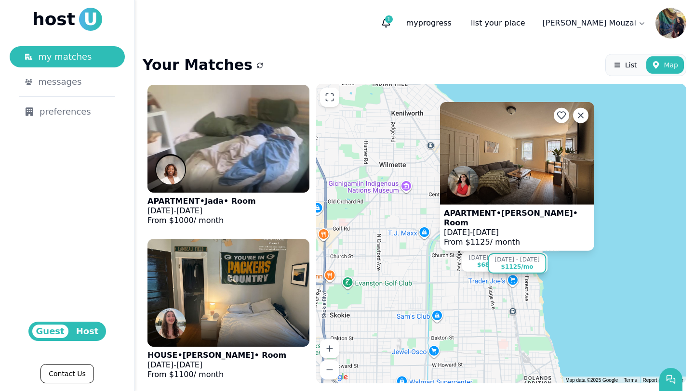
click at [494, 147] on img at bounding box center [517, 153] width 154 height 103
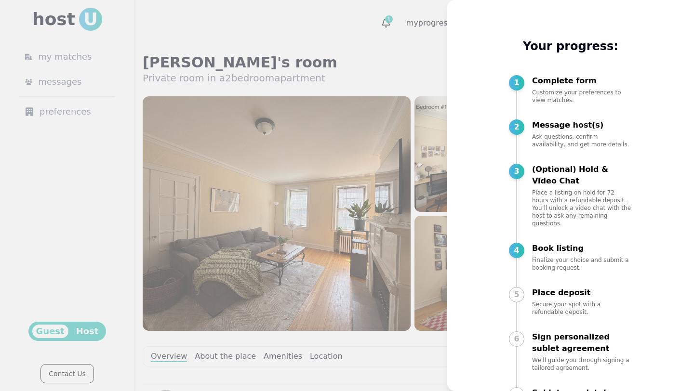
click at [424, 188] on div at bounding box center [347, 195] width 694 height 391
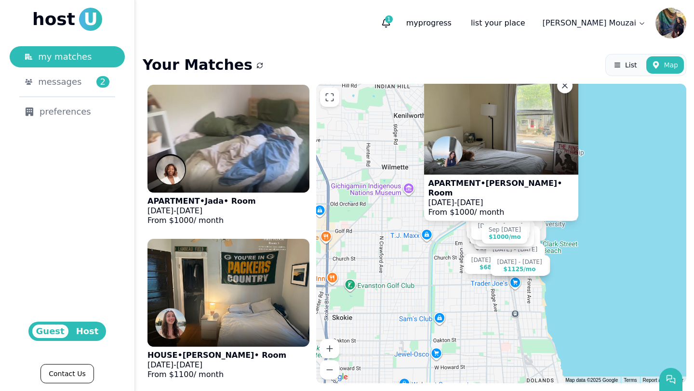
scroll to position [5159, 0]
